Goal: Information Seeking & Learning: Learn about a topic

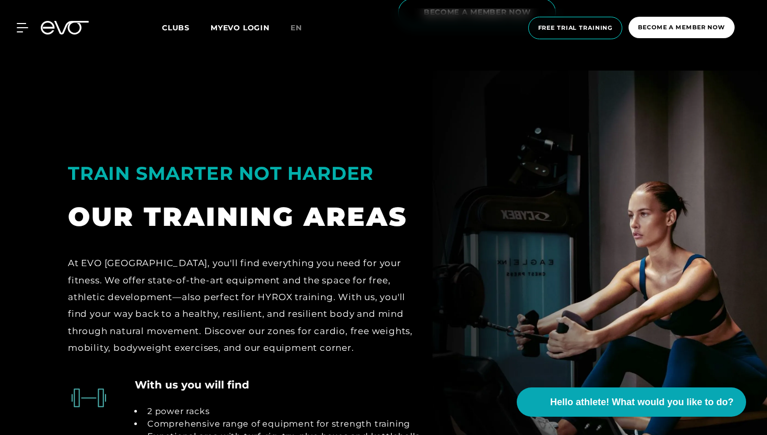
scroll to position [2002, 0]
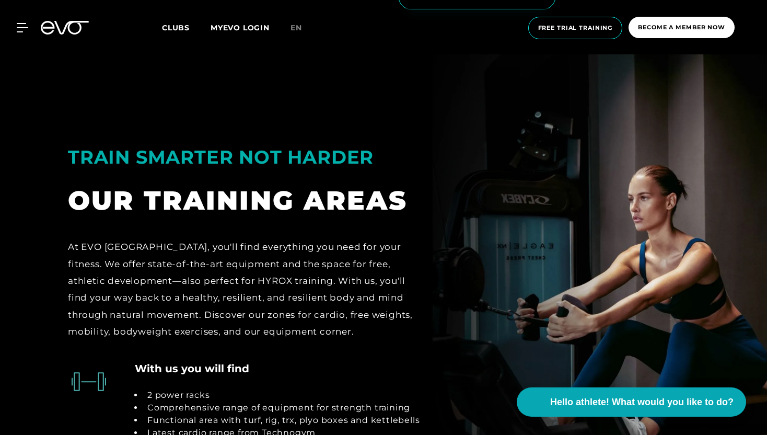
click at [15, 32] on div "MyEVO Login About EVO Memberships Trial training DAY PASS EVO Studios [GEOGRAPH…" at bounding box center [383, 27] width 763 height 39
click at [16, 32] on div "MyEVO Login About EVO Memberships Trial training DAY PASS EVO Studios [GEOGRAPH…" at bounding box center [383, 27] width 763 height 39
click at [22, 32] on icon at bounding box center [24, 28] width 15 height 8
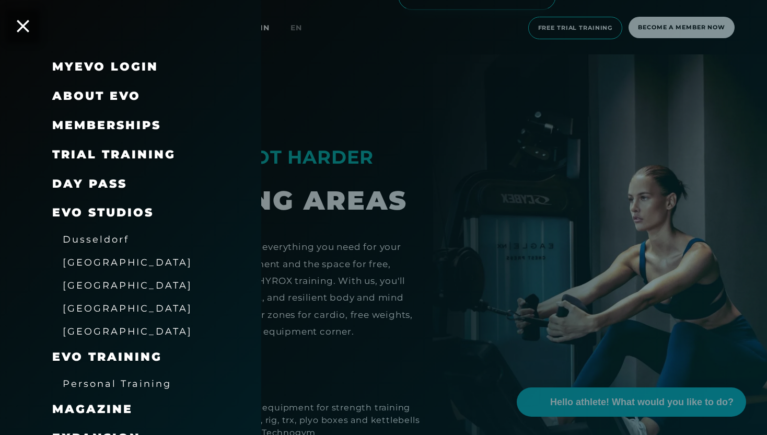
click at [126, 123] on font "Memberships" at bounding box center [106, 125] width 109 height 14
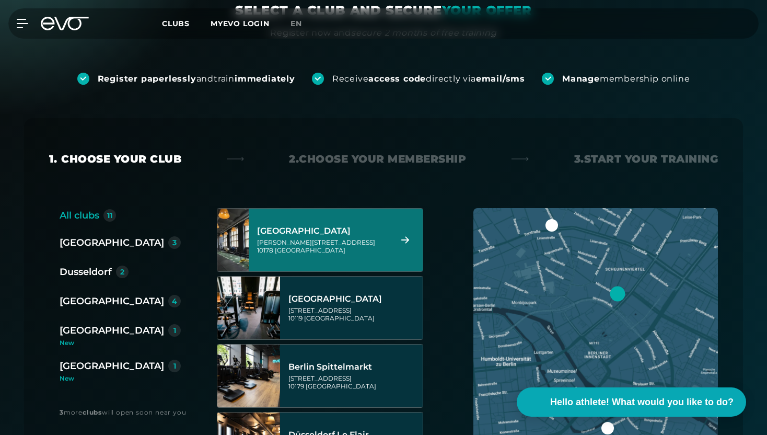
scroll to position [118, 0]
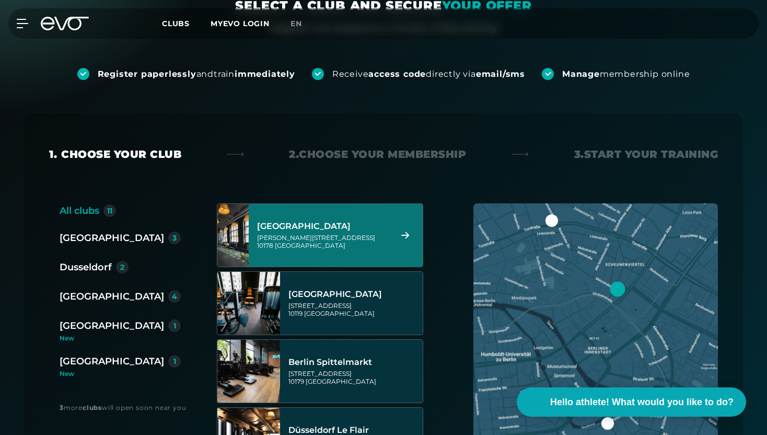
click at [360, 244] on div "[PERSON_NAME][STREET_ADDRESS]" at bounding box center [322, 241] width 131 height 16
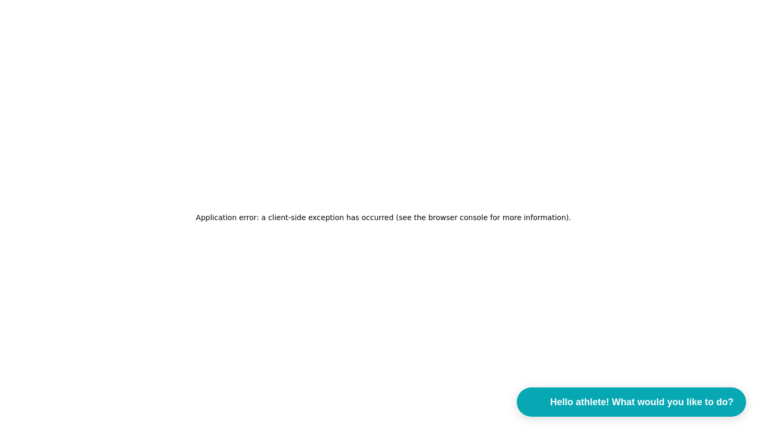
scroll to position [0, 0]
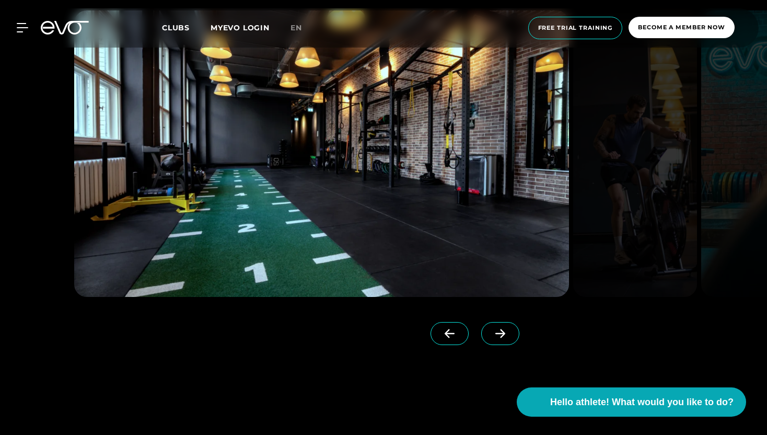
scroll to position [1533, 0]
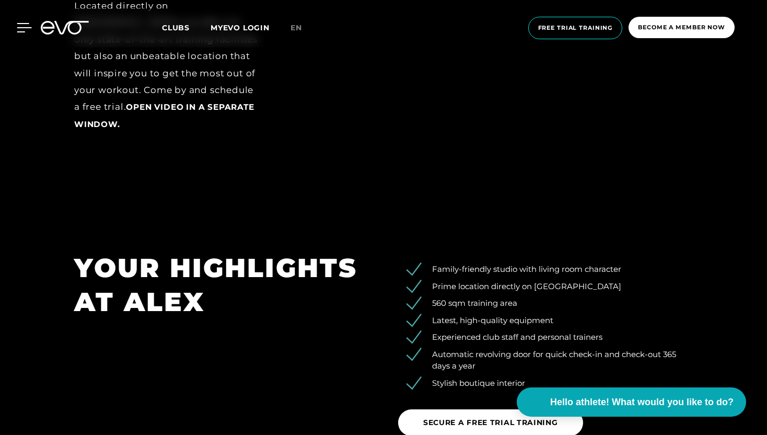
click at [27, 28] on icon at bounding box center [24, 27] width 15 height 9
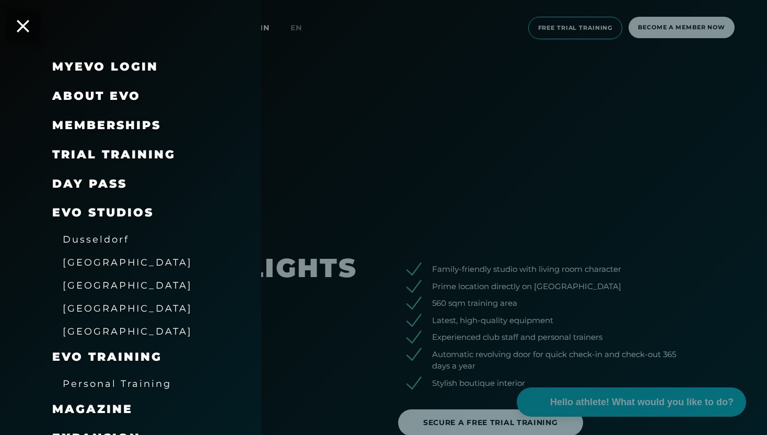
click at [107, 124] on font "Memberships" at bounding box center [106, 125] width 109 height 14
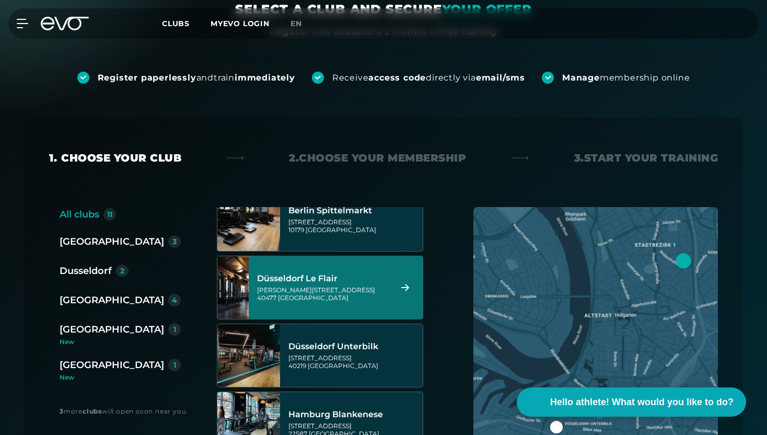
scroll to position [117, 0]
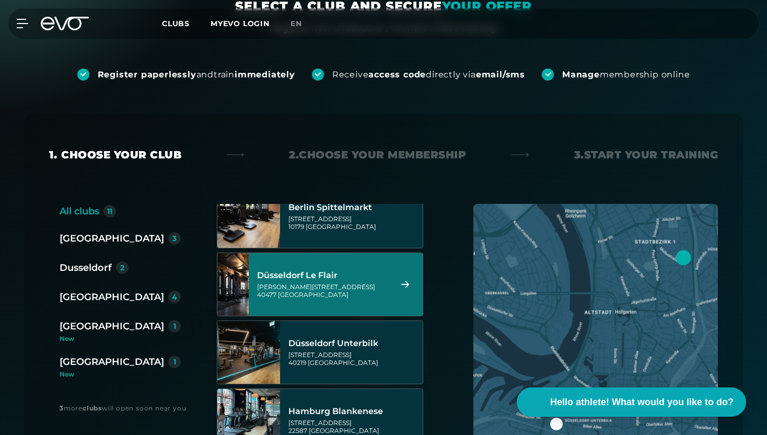
click at [80, 245] on div "[GEOGRAPHIC_DATA]" at bounding box center [112, 238] width 104 height 15
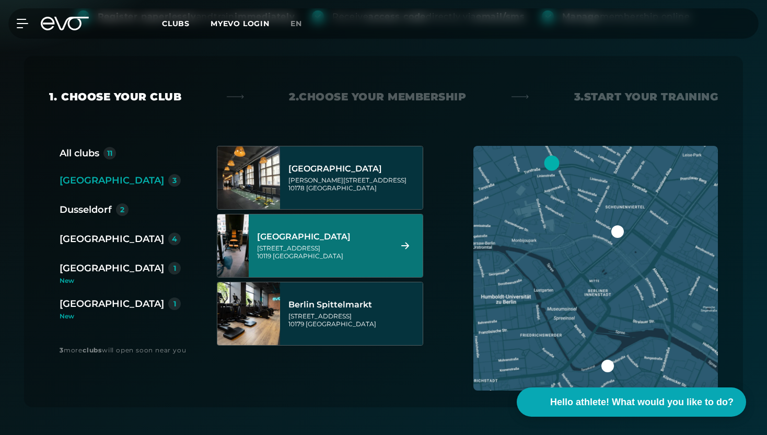
scroll to position [176, 0]
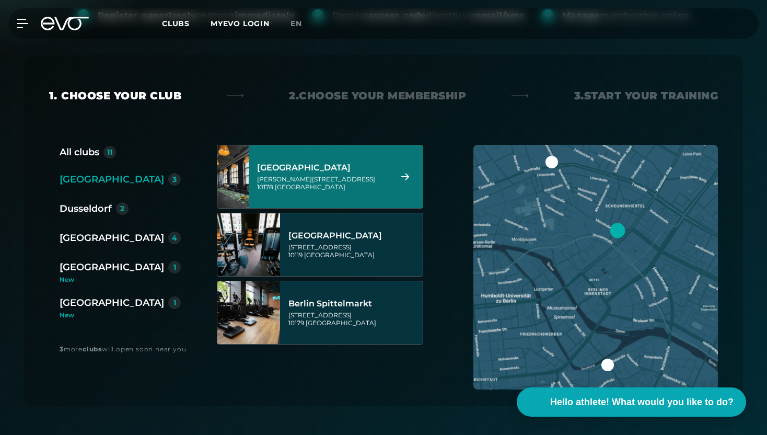
click at [334, 183] on div "[PERSON_NAME][STREET_ADDRESS]" at bounding box center [322, 183] width 131 height 16
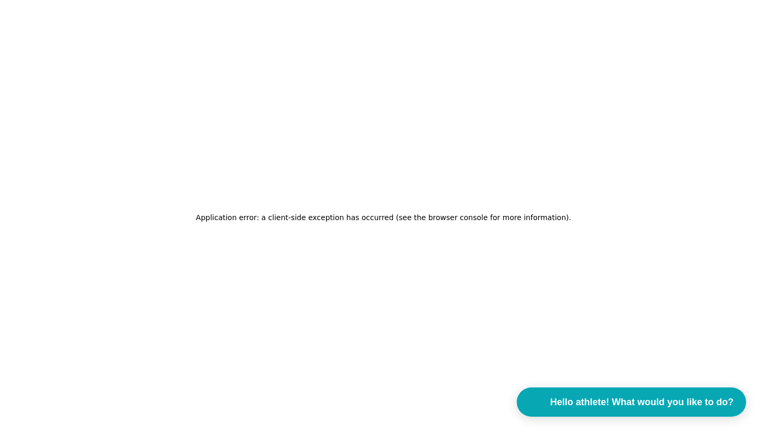
scroll to position [0, 0]
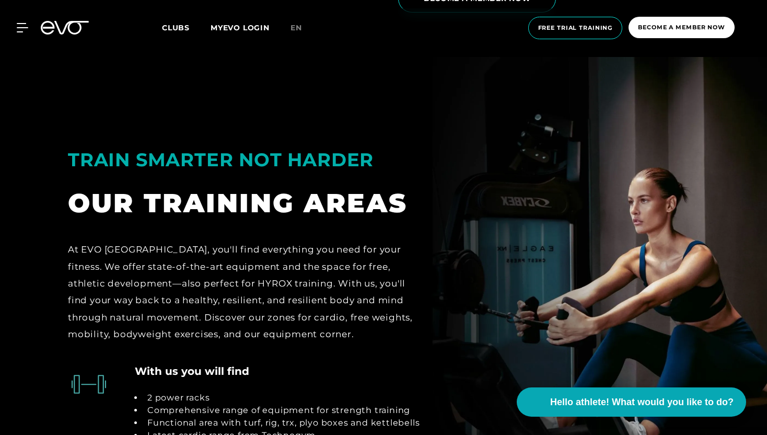
scroll to position [2005, 0]
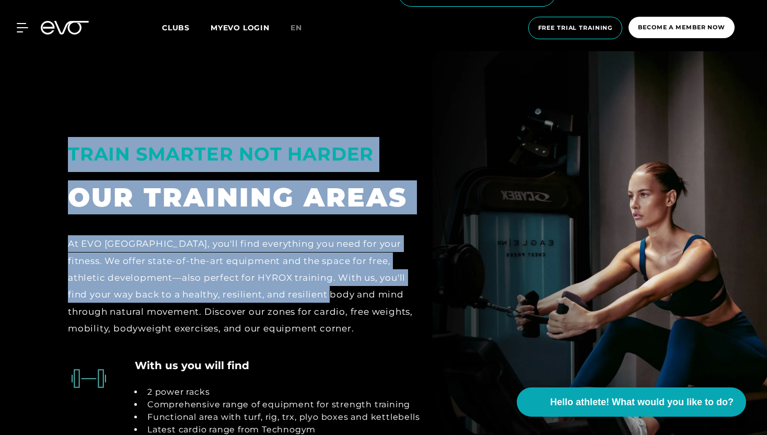
drag, startPoint x: 62, startPoint y: 147, endPoint x: 313, endPoint y: 298, distance: 292.9
click at [313, 298] on div "TRAIN SMARTER NOT HARDER OUR TRAINING AREAS At EVO [GEOGRAPHIC_DATA], you'll fi…" at bounding box center [248, 226] width 376 height 246
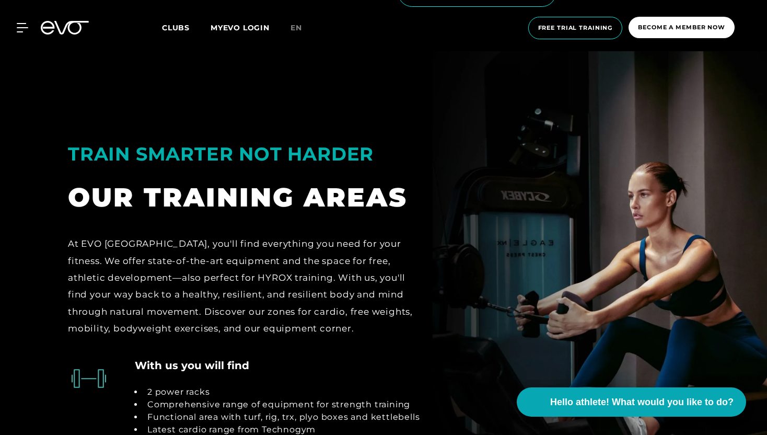
click at [311, 357] on div "With us you will find 2 power racks Comprehensive range of equipment for streng…" at bounding box center [277, 415] width 285 height 116
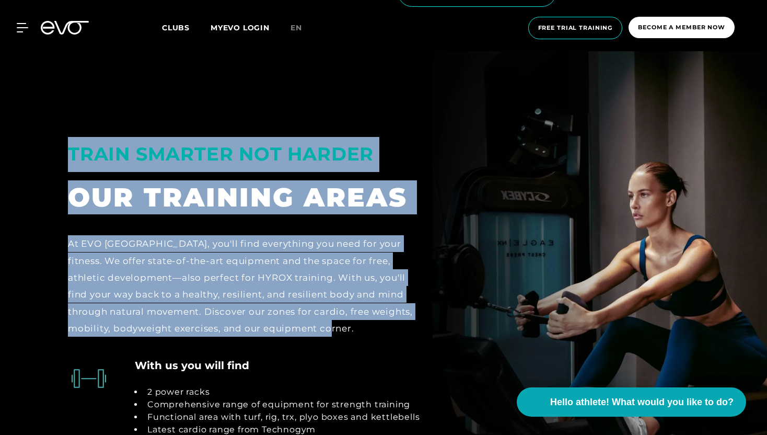
drag, startPoint x: 341, startPoint y: 326, endPoint x: 67, endPoint y: 157, distance: 321.4
click at [67, 157] on div "TRAIN SMARTER NOT HARDER OUR TRAINING AREAS At EVO [GEOGRAPHIC_DATA], you'll fi…" at bounding box center [248, 226] width 376 height 246
click at [64, 153] on div "TRAIN SMARTER NOT HARDER OUR TRAINING AREAS At EVO [GEOGRAPHIC_DATA], you'll fi…" at bounding box center [248, 226] width 376 height 246
drag, startPoint x: 64, startPoint y: 153, endPoint x: 301, endPoint y: 340, distance: 301.3
click at [298, 339] on div "TRAIN SMARTER NOT HARDER OUR TRAINING AREAS At EVO [GEOGRAPHIC_DATA], you'll fi…" at bounding box center [248, 226] width 376 height 246
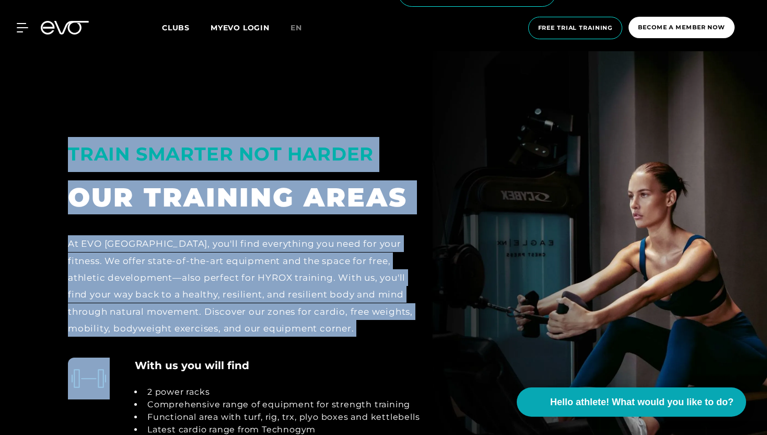
click at [333, 324] on div "At EVO [GEOGRAPHIC_DATA], you'll find everything you need for your fitness. We …" at bounding box center [247, 285] width 359 height 101
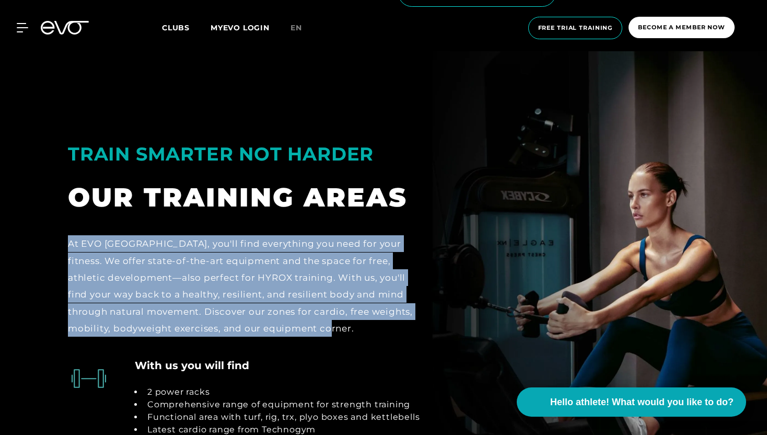
drag, startPoint x: 333, startPoint y: 324, endPoint x: 132, endPoint y: 231, distance: 221.1
click at [132, 231] on div "TRAIN SMARTER NOT HARDER OUR TRAINING AREAS At EVO [GEOGRAPHIC_DATA], you'll fi…" at bounding box center [248, 226] width 376 height 246
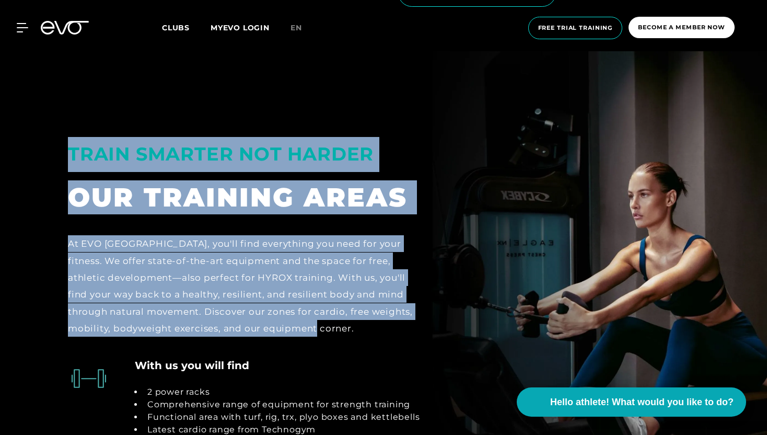
drag, startPoint x: 65, startPoint y: 149, endPoint x: 295, endPoint y: 323, distance: 287.8
click at [295, 323] on div "TRAIN SMARTER NOT HARDER OUR TRAINING AREAS At EVO [GEOGRAPHIC_DATA], you'll fi…" at bounding box center [248, 226] width 376 height 246
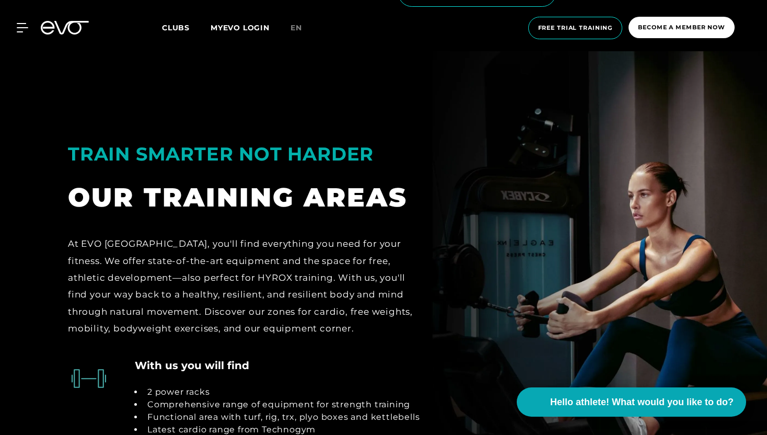
click at [342, 331] on div "At EVO [GEOGRAPHIC_DATA], you'll find everything you need for your fitness. We …" at bounding box center [247, 285] width 359 height 101
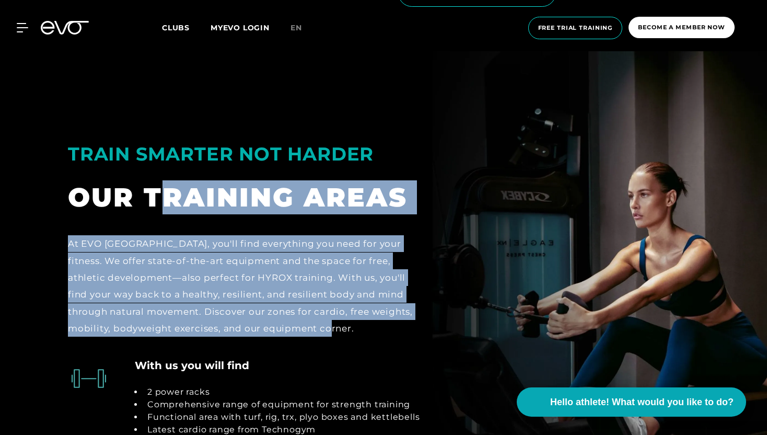
drag, startPoint x: 337, startPoint y: 331, endPoint x: 137, endPoint y: 167, distance: 259.4
click at [137, 167] on div "TRAIN SMARTER NOT HARDER OUR TRAINING AREAS At EVO [GEOGRAPHIC_DATA], you'll fi…" at bounding box center [248, 226] width 376 height 246
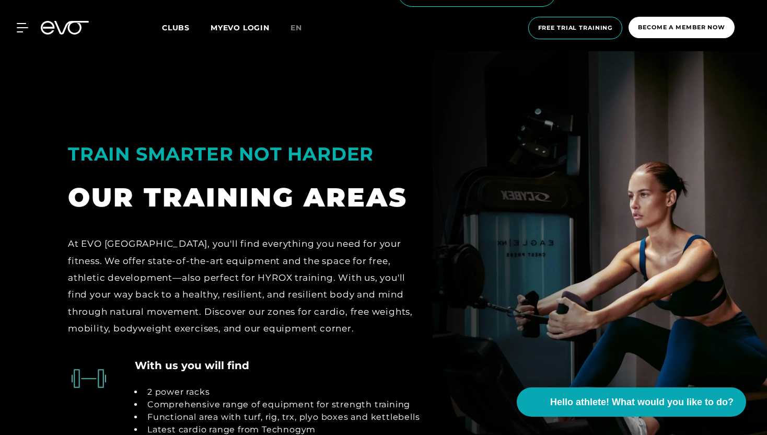
click at [89, 153] on font "TRAIN SMARTER NOT HARDER" at bounding box center [221, 154] width 306 height 22
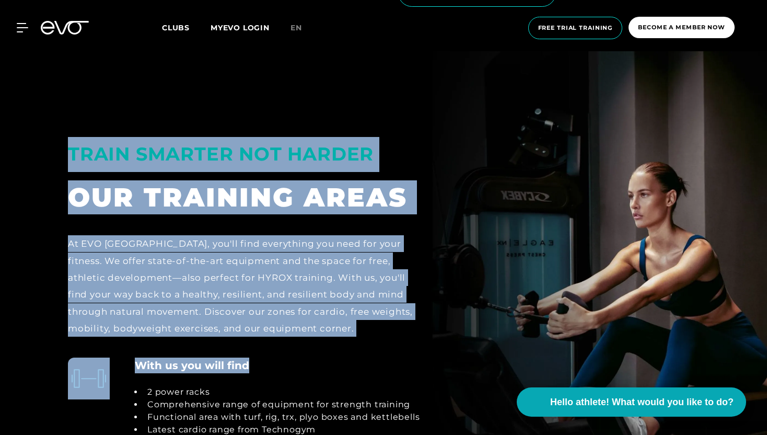
drag, startPoint x: 64, startPoint y: 152, endPoint x: 353, endPoint y: 364, distance: 357.9
click at [348, 364] on section "TRAIN SMARTER NOT HARDER OUR TRAINING AREAS At EVO [GEOGRAPHIC_DATA], you'll fi…" at bounding box center [383, 313] width 767 height 525
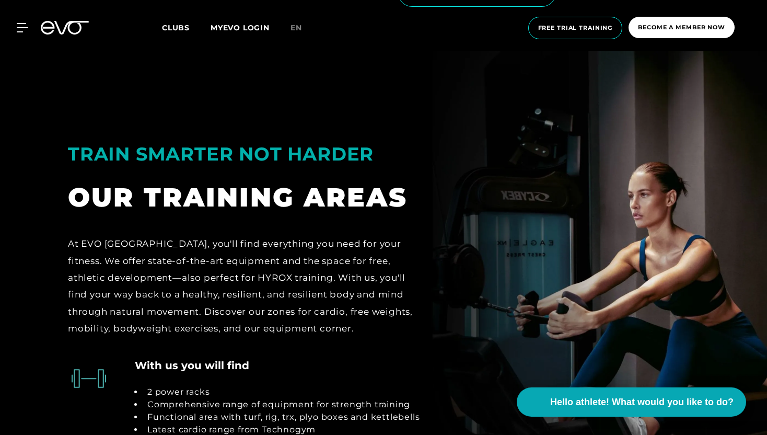
click at [356, 363] on div "With us you will find 2 power racks Comprehensive range of equipment for streng…" at bounding box center [277, 415] width 285 height 116
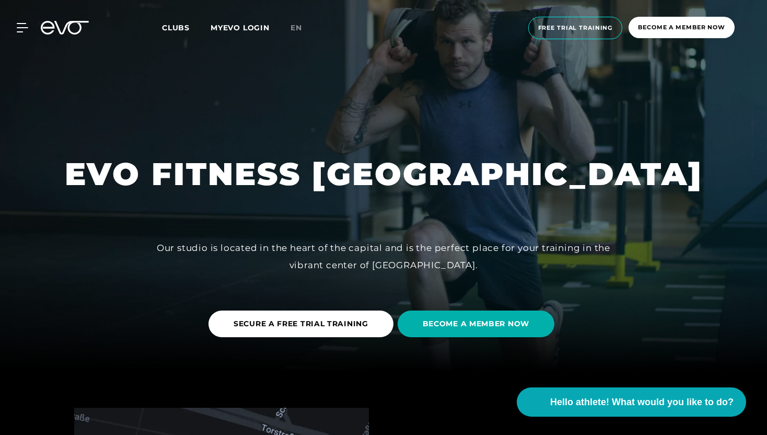
scroll to position [0, 0]
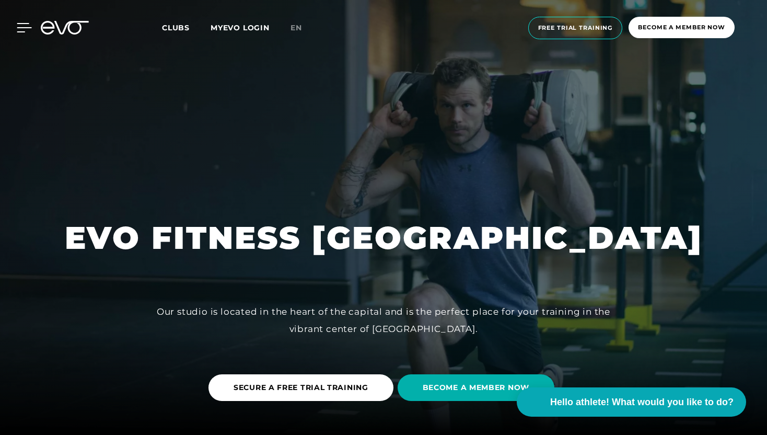
click at [18, 24] on icon at bounding box center [24, 28] width 15 height 8
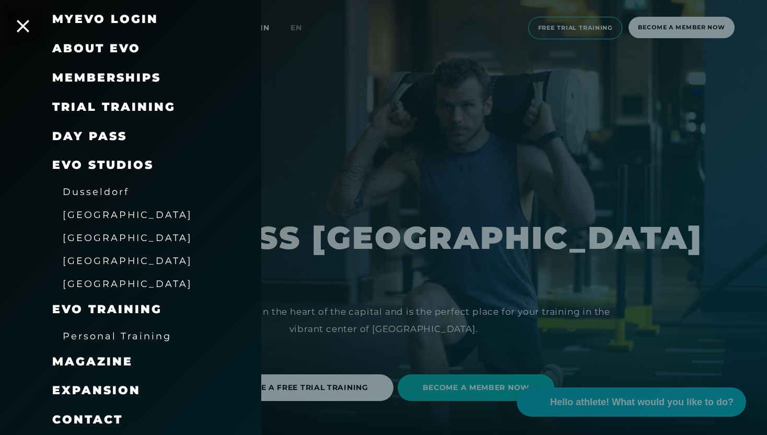
scroll to position [48, 0]
